Goal: Information Seeking & Learning: Learn about a topic

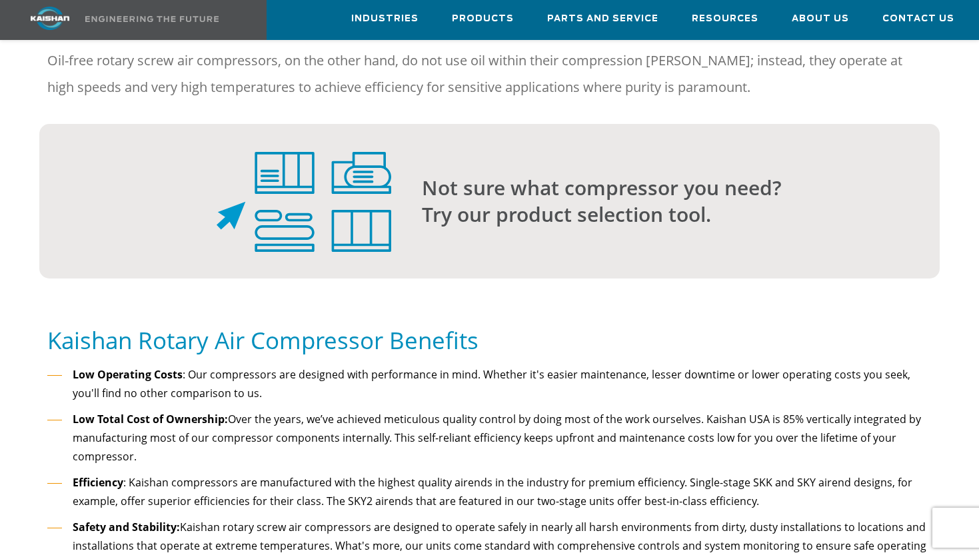
scroll to position [1200, 0]
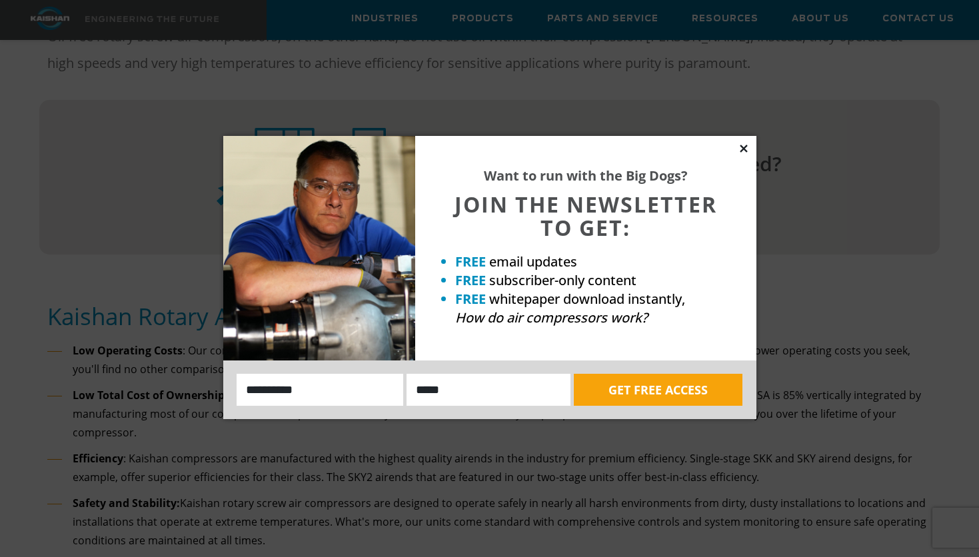
click at [739, 149] on icon at bounding box center [744, 149] width 12 height 12
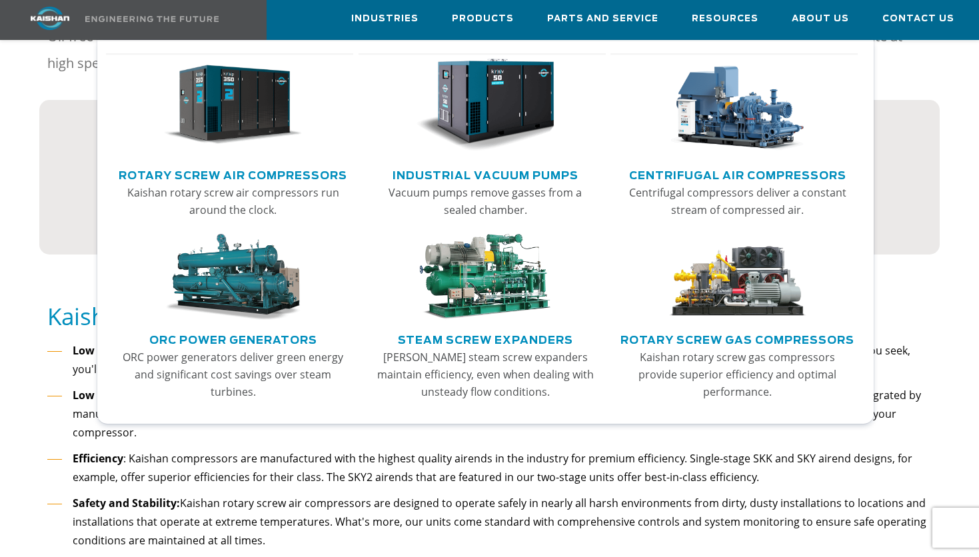
click at [279, 170] on link "Rotary Screw Air Compressors" at bounding box center [233, 174] width 229 height 20
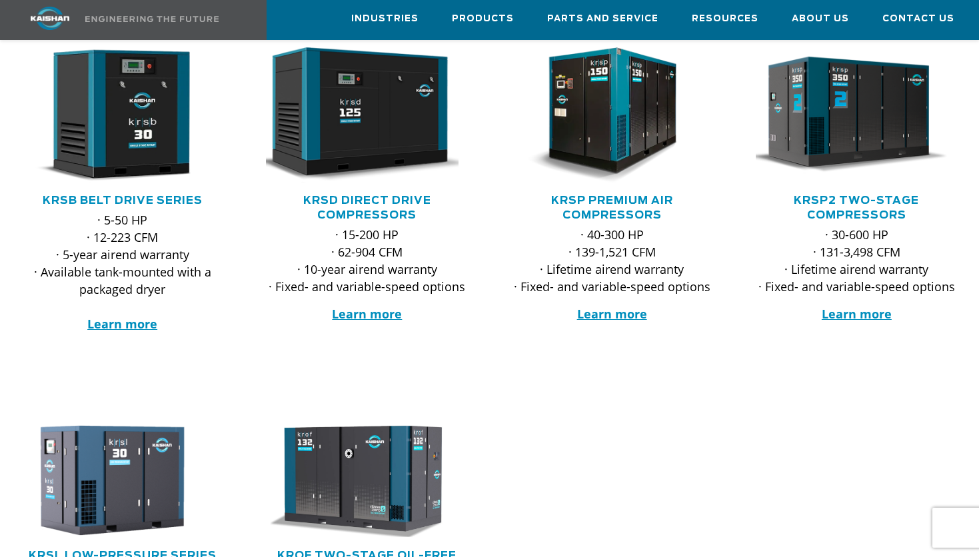
scroll to position [267, 0]
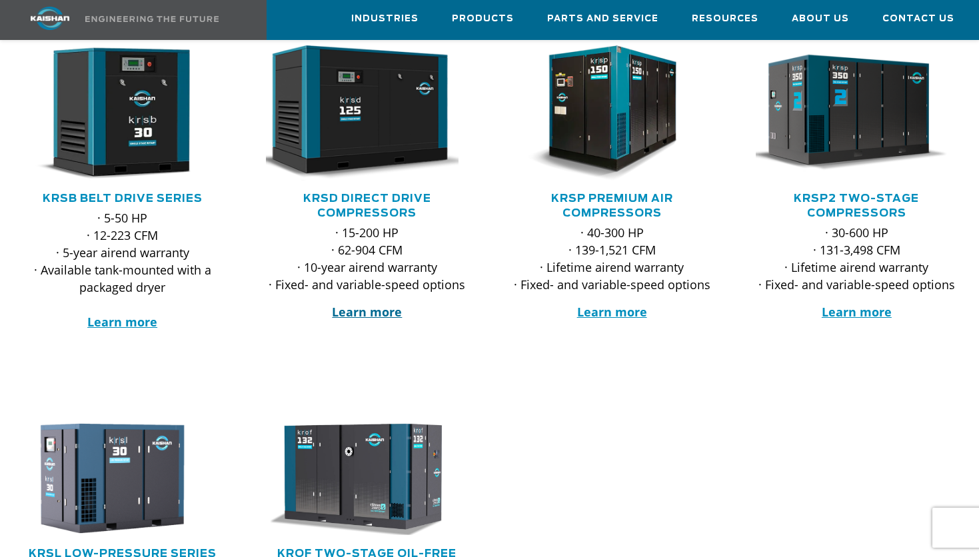
click at [359, 304] on strong "Learn more" at bounding box center [367, 312] width 70 height 16
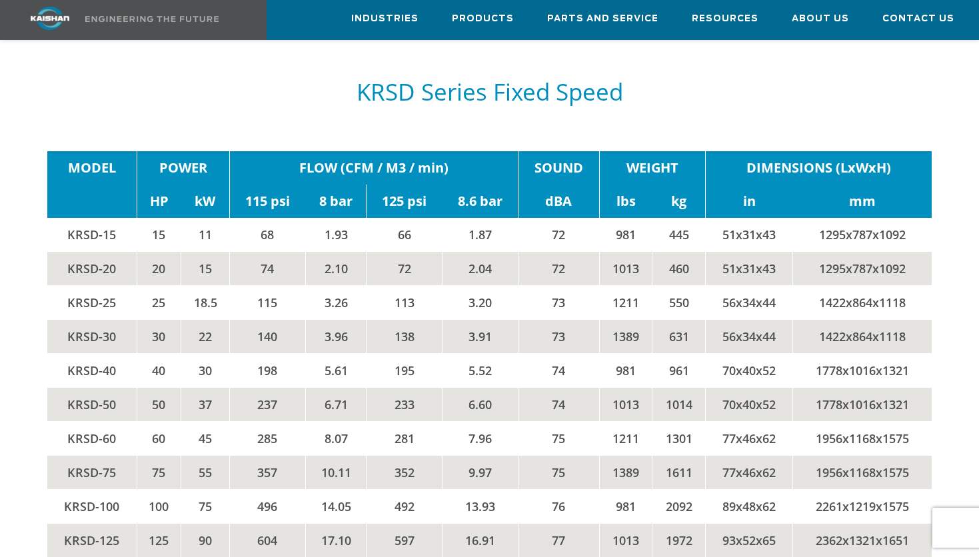
scroll to position [2000, 0]
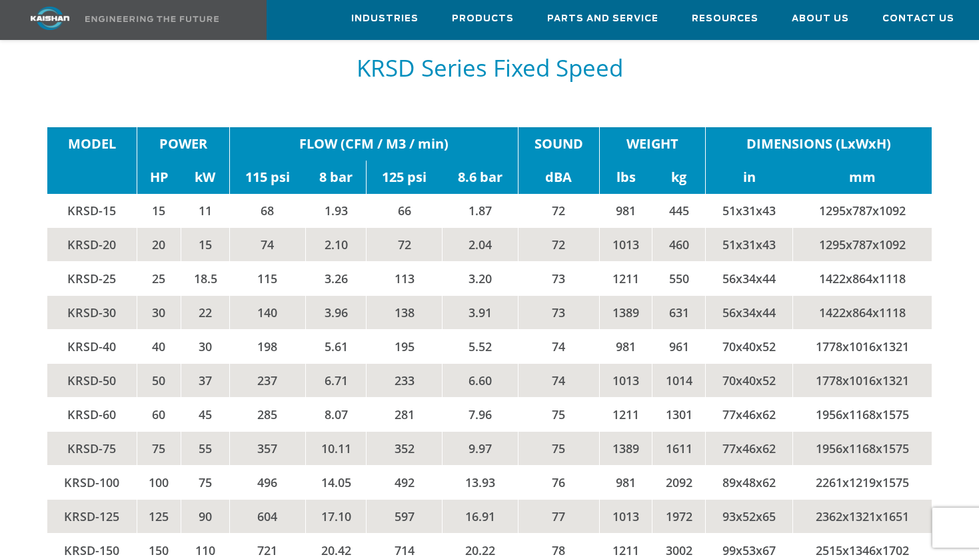
click at [307, 432] on td "10.11" at bounding box center [335, 449] width 61 height 34
click at [265, 432] on td "357" at bounding box center [267, 449] width 76 height 34
